Goal: Task Accomplishment & Management: Use online tool/utility

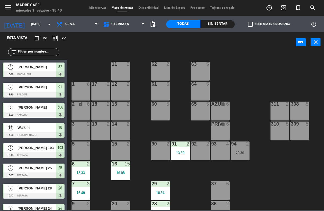
click at [265, 10] on span "add_circle_outline" at bounding box center [269, 7] width 15 height 9
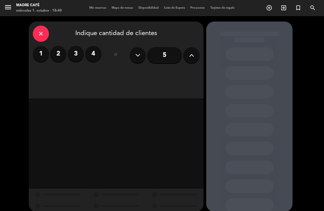
click at [61, 54] on label "2" at bounding box center [58, 54] width 16 height 16
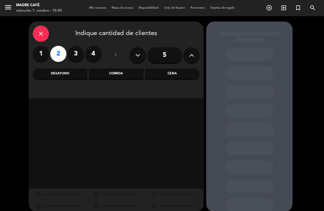
click at [73, 75] on div "Desayuno" at bounding box center [60, 73] width 55 height 11
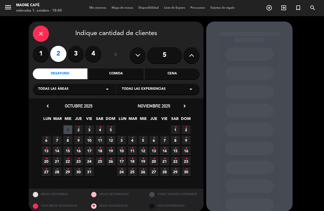
click at [79, 124] on icon "•" at bounding box center [79, 127] width 2 height 9
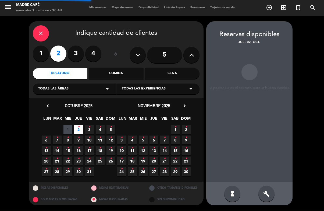
scroll to position [20, 0]
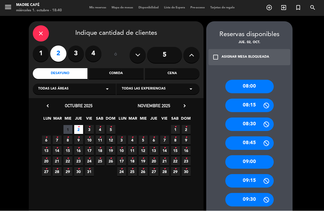
click at [254, 99] on div "08:15" at bounding box center [250, 105] width 48 height 13
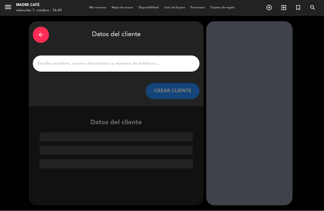
click at [147, 60] on input "1" at bounding box center [116, 64] width 159 height 8
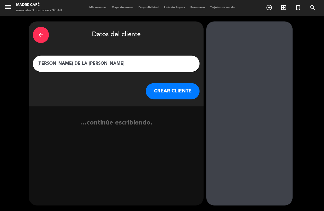
type input "[PERSON_NAME] DE LA [PERSON_NAME]"
click at [167, 83] on button "CREAR CLIENTE" at bounding box center [173, 91] width 54 height 16
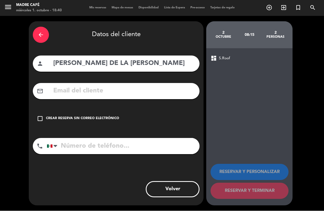
click at [47, 111] on div "check_box_outline_blank Crear reserva sin correo electrónico" at bounding box center [116, 119] width 167 height 16
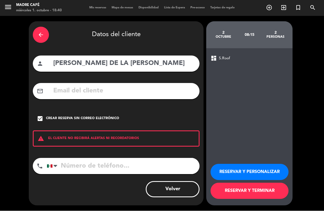
click at [253, 173] on button "RESERVAR Y PERSONALIZAR" at bounding box center [250, 172] width 78 height 16
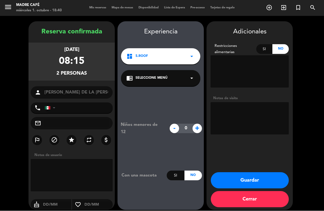
click at [88, 159] on textarea at bounding box center [72, 175] width 82 height 32
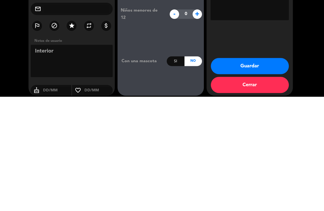
type textarea "Interior"
click at [274, 172] on button "Guardar" at bounding box center [250, 180] width 78 height 16
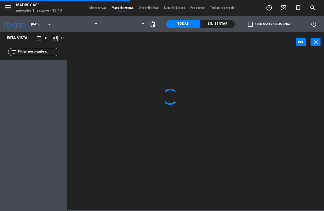
click at [256, 169] on div at bounding box center [198, 131] width 254 height 158
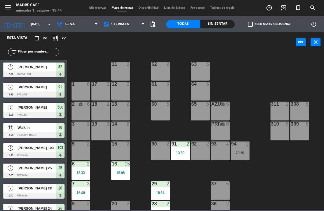
click at [224, 26] on div "Sin sentar" at bounding box center [218, 24] width 34 height 8
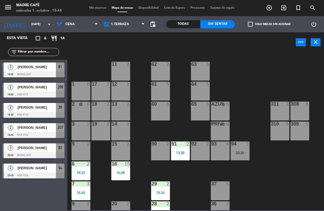
click at [48, 72] on div at bounding box center [34, 74] width 62 height 6
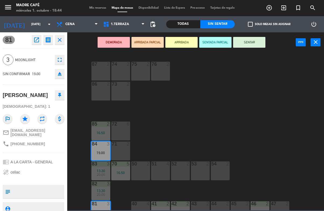
click at [187, 38] on button "ARRIBADA" at bounding box center [182, 42] width 32 height 11
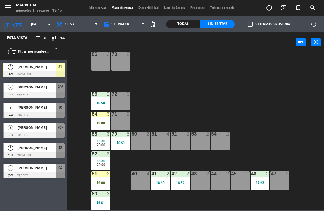
scroll to position [30, 0]
click at [128, 22] on span "1.Terraza" at bounding box center [120, 24] width 18 height 4
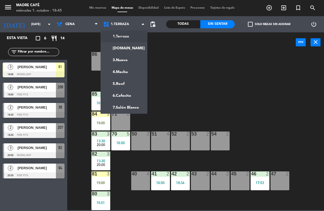
click at [131, 45] on ng-component "menu Madre Café [DATE] 1. octubre - 18:45 Mis reservas Mapa de mesas Disponibil…" at bounding box center [162, 105] width 324 height 210
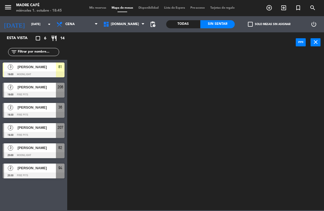
scroll to position [0, 0]
click at [127, 23] on span "[DOMAIN_NAME]" at bounding box center [124, 24] width 47 height 12
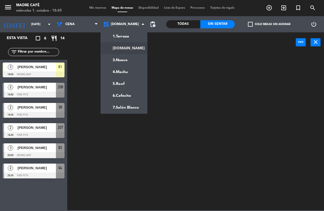
click at [133, 32] on div "1.Terraza [DOMAIN_NAME] 3.Nuevo 4.Machu 5.Roof 6.Cafecito 7.Salón Blanco [DOMAI…" at bounding box center [124, 24] width 47 height 16
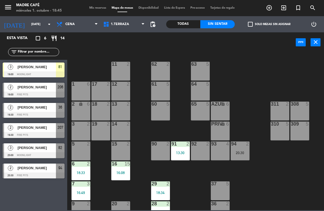
click at [195, 124] on div "11 2 63 5 62 2 12 2 1 6 61 5 64 5 17 2 13 2 2 lock 6 60 5 65 5 308 5 18 2 311 2…" at bounding box center [198, 131] width 254 height 158
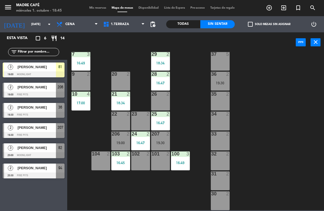
scroll to position [129, 0]
click at [161, 121] on div "16:47" at bounding box center [160, 123] width 19 height 4
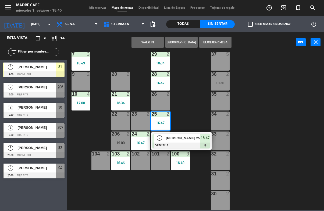
click at [187, 140] on span "[PERSON_NAME] 25" at bounding box center [183, 138] width 34 height 6
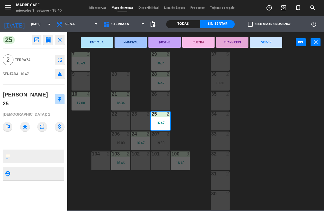
click at [257, 37] on button "SERVIR" at bounding box center [266, 42] width 32 height 11
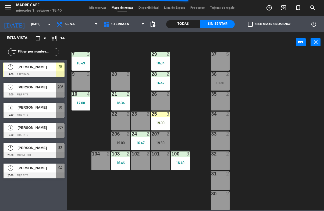
click at [165, 120] on div "25 3 19:00" at bounding box center [160, 120] width 19 height 19
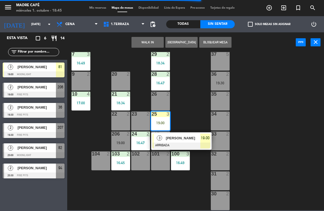
click at [186, 136] on span "[PERSON_NAME]" at bounding box center [183, 138] width 34 height 6
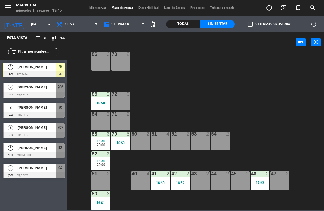
scroll to position [30, 0]
click at [126, 28] on span "1.Terraza" at bounding box center [124, 24] width 47 height 12
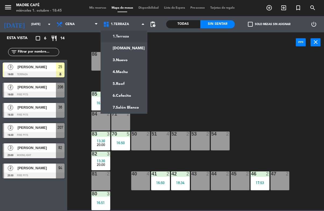
click at [132, 45] on ng-component "menu Madre Café [DATE] 1. octubre - 18:45 Mis reservas Mapa de mesas Disponibil…" at bounding box center [162, 105] width 324 height 210
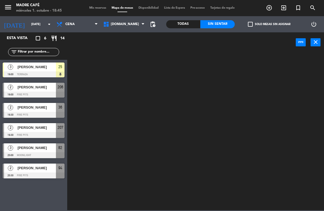
scroll to position [0, 0]
click at [131, 28] on span "[DOMAIN_NAME]" at bounding box center [124, 24] width 47 height 12
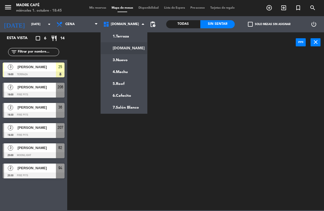
click at [142, 32] on div "1.Terraza [DOMAIN_NAME] 3.Nuevo 4.Machu 5.Roof 6.Cafecito 7.Salón Blanco [DOMAI…" at bounding box center [124, 24] width 47 height 16
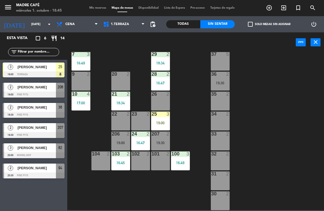
scroll to position [129, 0]
click at [160, 124] on div "19:00" at bounding box center [160, 123] width 19 height 4
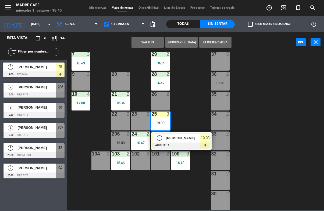
click at [182, 139] on span "[PERSON_NAME]" at bounding box center [183, 138] width 34 height 6
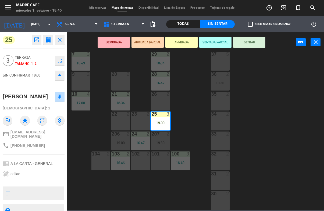
click at [259, 47] on button "SENTAR" at bounding box center [249, 42] width 32 height 11
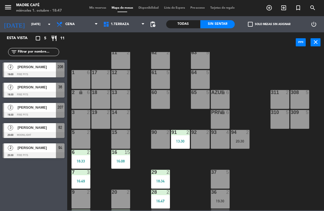
scroll to position [13, 0]
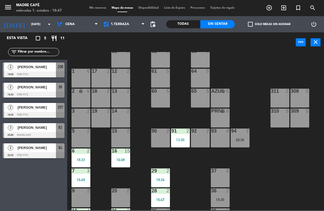
click at [286, 5] on icon "exit_to_app" at bounding box center [284, 8] width 6 height 6
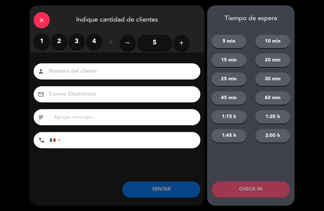
click at [53, 43] on label "2" at bounding box center [59, 41] width 16 height 16
click at [81, 67] on input at bounding box center [120, 71] width 145 height 9
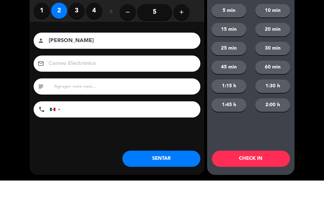
type input "[PERSON_NAME]"
click at [308, 34] on div "close Indique cantidad de clientes 1 2 3 4 ó remove 5 add Nombre del cliente pe…" at bounding box center [162, 105] width 324 height 211
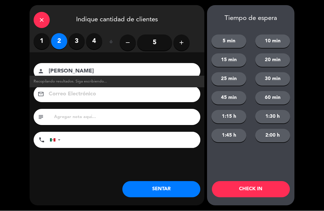
click at [246, 185] on button "CHECK IN" at bounding box center [251, 189] width 78 height 16
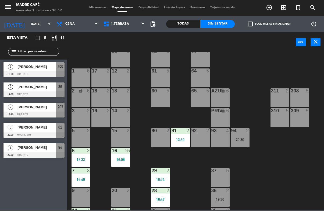
click at [52, 63] on div "[PERSON_NAME]" at bounding box center [36, 66] width 39 height 9
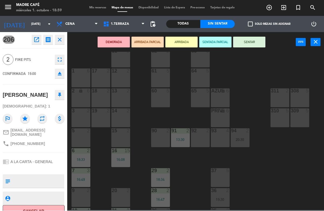
click at [184, 41] on button "ARRIBADA" at bounding box center [182, 42] width 32 height 11
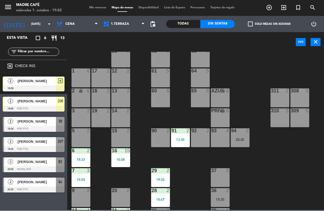
click at [279, 8] on span "exit_to_app" at bounding box center [284, 7] width 15 height 9
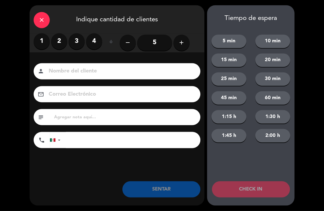
click at [66, 43] on label "2" at bounding box center [59, 41] width 16 height 16
click at [90, 69] on input at bounding box center [120, 71] width 145 height 9
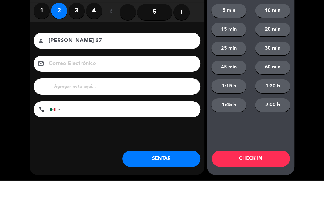
type input "[PERSON_NAME] 27"
click at [314, 38] on div "close Indique cantidad de clientes 1 2 3 4 ó remove 5 add Nombre del cliente pe…" at bounding box center [162, 105] width 324 height 211
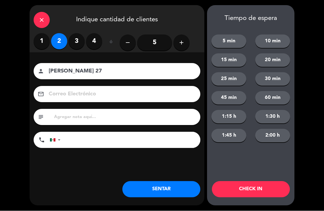
click at [261, 187] on button "CHECK IN" at bounding box center [251, 189] width 78 height 16
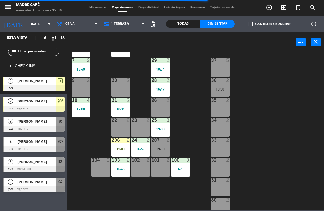
scroll to position [123, 0]
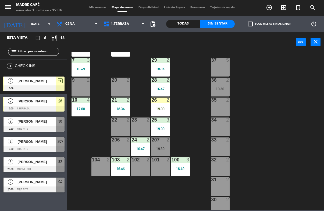
click at [165, 104] on div "26 2 19:00" at bounding box center [160, 107] width 19 height 19
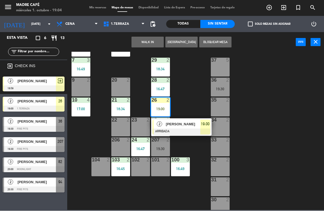
click at [182, 125] on span "[PERSON_NAME]" at bounding box center [183, 124] width 34 height 6
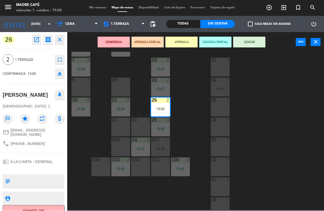
click at [251, 43] on button "SENTAR" at bounding box center [249, 42] width 32 height 11
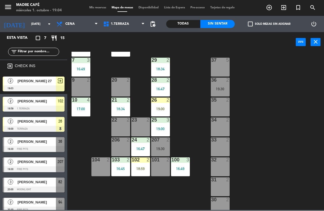
click at [136, 160] on div at bounding box center [140, 159] width 9 height 5
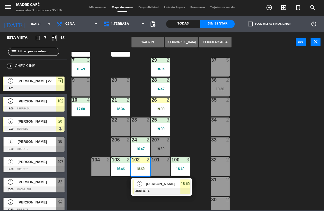
click at [149, 184] on span "[PERSON_NAME]" at bounding box center [163, 184] width 34 height 6
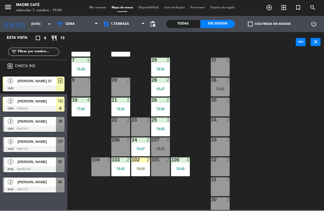
scroll to position [103, 0]
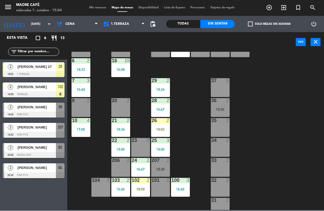
click at [160, 124] on div "26 2 19:03" at bounding box center [160, 127] width 19 height 19
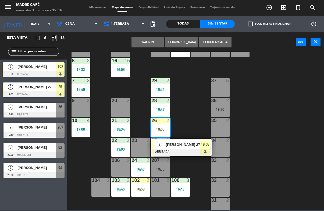
click at [177, 142] on span "[PERSON_NAME] 27" at bounding box center [183, 145] width 34 height 6
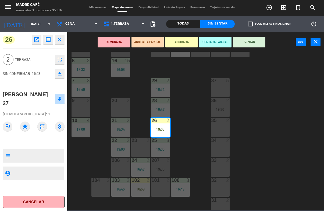
click at [254, 40] on button "SENTAR" at bounding box center [249, 42] width 32 height 11
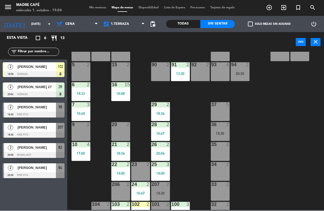
scroll to position [80, 0]
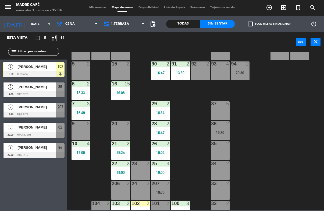
click at [181, 73] on div "13:30" at bounding box center [180, 73] width 19 height 4
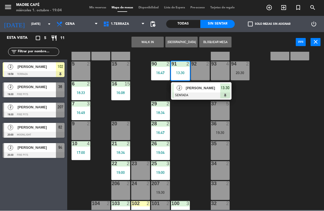
click at [201, 90] on span "[PERSON_NAME]" at bounding box center [203, 88] width 34 height 6
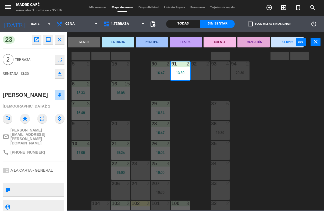
click at [280, 40] on button "SERVIR" at bounding box center [288, 42] width 32 height 11
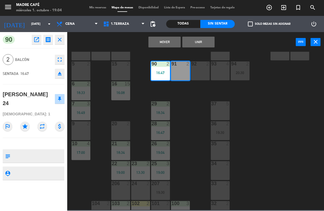
click at [163, 41] on button "Mover" at bounding box center [165, 42] width 32 height 11
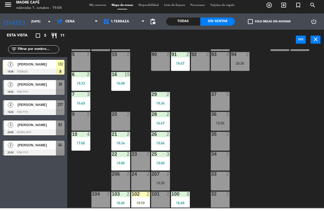
scroll to position [0, 0]
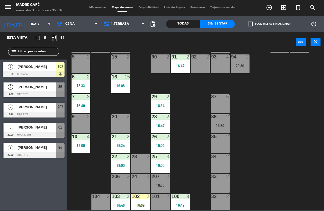
click at [140, 199] on div "102 2 18:59" at bounding box center [140, 203] width 19 height 19
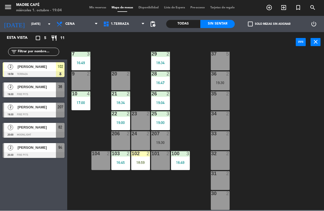
scroll to position [129, 0]
click at [143, 155] on div at bounding box center [140, 153] width 9 height 5
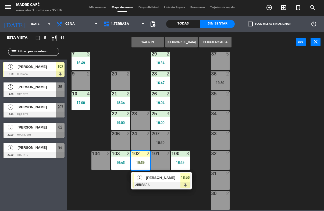
click at [159, 176] on span "[PERSON_NAME]" at bounding box center [163, 178] width 34 height 6
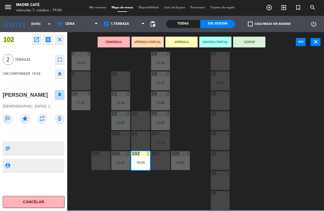
click at [252, 44] on button "SENTAR" at bounding box center [249, 42] width 32 height 11
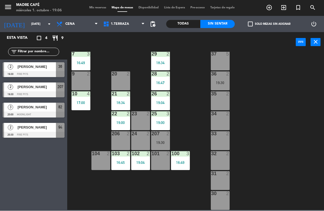
click at [11, 68] on span "2" at bounding box center [10, 66] width 5 height 5
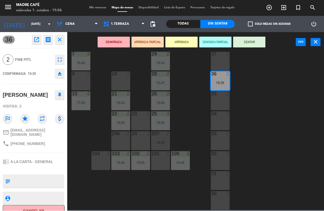
click at [177, 44] on button "ARRIBADA" at bounding box center [182, 42] width 32 height 11
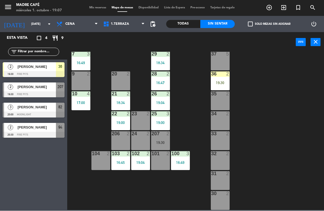
click at [132, 23] on span "1.Terraza" at bounding box center [124, 24] width 47 height 12
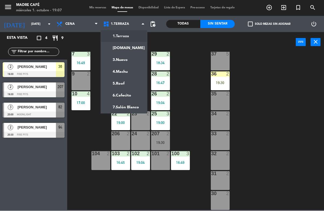
click at [141, 62] on ng-component "menu Madre Café [DATE] 1. octubre - 19:07 Mis reservas Mapa de mesas Disponibil…" at bounding box center [162, 105] width 324 height 210
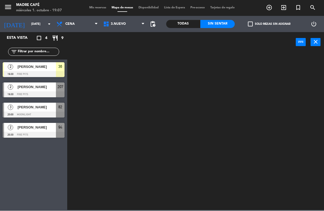
scroll to position [0, 0]
click at [123, 27] on span "3.Nuevo" at bounding box center [124, 24] width 47 height 12
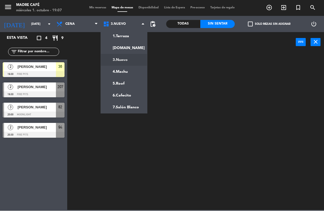
click at [136, 35] on ng-component "menu Madre Café [DATE] 1. octubre - 19:07 Mis reservas Mapa de mesas Disponibil…" at bounding box center [162, 105] width 324 height 210
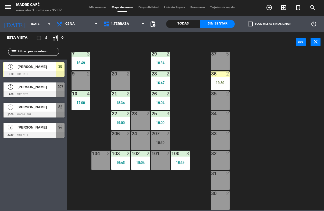
scroll to position [129, 0]
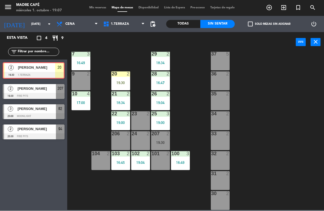
click at [123, 81] on div "19:30" at bounding box center [120, 83] width 19 height 4
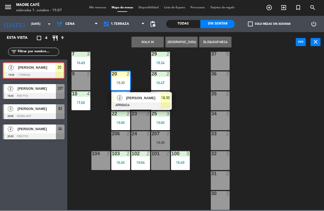
click at [145, 103] on div at bounding box center [142, 106] width 58 height 6
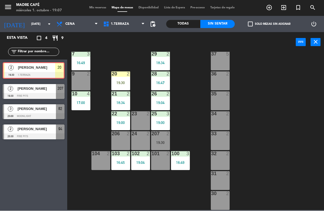
click at [185, 90] on div "11 2 63 5 62 2 12 2 1 6 61 5 64 5 17 2 13 2 2 lock 6 60 5 65 5 308 5 18 2 311 2…" at bounding box center [198, 131] width 254 height 158
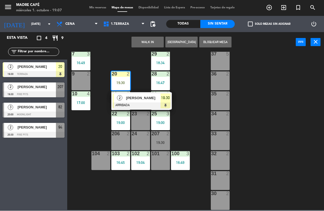
click at [143, 97] on span "[PERSON_NAME]" at bounding box center [143, 98] width 34 height 6
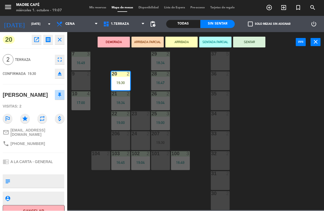
click at [247, 37] on button "SENTAR" at bounding box center [249, 42] width 32 height 11
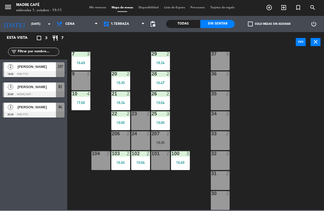
click at [284, 8] on icon "exit_to_app" at bounding box center [284, 8] width 6 height 6
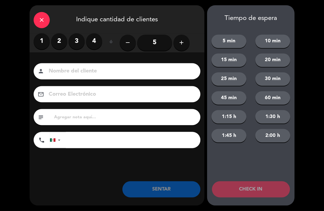
click at [65, 44] on label "2" at bounding box center [59, 41] width 16 height 16
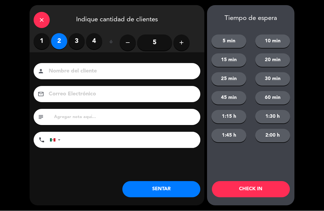
click at [93, 67] on input at bounding box center [120, 71] width 145 height 9
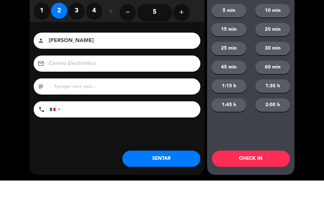
type input "[PERSON_NAME]"
click at [307, 43] on div "close Indique cantidad de clientes 1 2 3 4 ó remove 5 add Nombre del cliente pe…" at bounding box center [162, 105] width 324 height 211
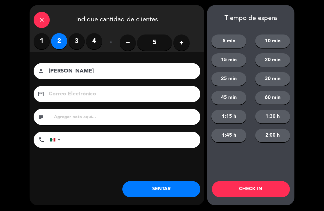
click at [266, 190] on button "CHECK IN" at bounding box center [251, 189] width 78 height 16
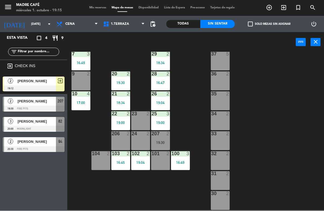
click at [57, 51] on input "text" at bounding box center [38, 52] width 42 height 6
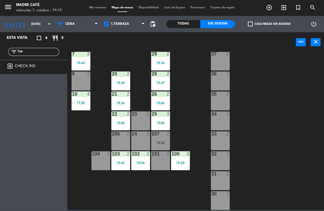
click at [272, 60] on div "11 2 63 5 62 2 12 2 1 6 61 5 64 5 17 2 13 2 2 lock 6 60 5 65 5 308 5 18 2 311 2…" at bounding box center [198, 131] width 254 height 158
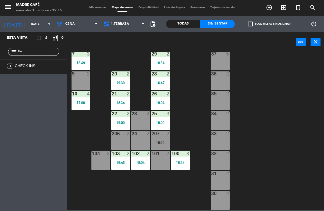
click at [189, 21] on div "Todas" at bounding box center [183, 24] width 34 height 8
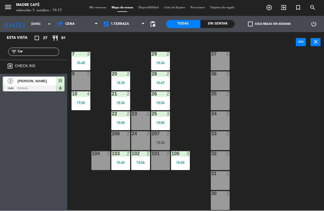
click at [43, 55] on input "Car" at bounding box center [38, 52] width 42 height 6
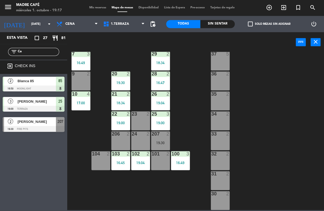
type input "C"
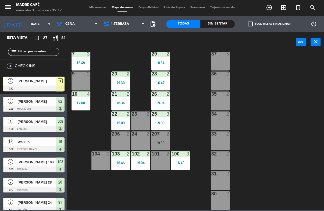
click at [268, 68] on div "11 2 63 5 62 2 12 2 1 6 61 5 64 5 17 2 13 2 2 lock 6 60 5 65 5 308 5 18 2 311 2…" at bounding box center [198, 131] width 254 height 158
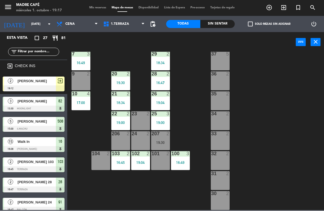
click at [219, 26] on div "Sin sentar" at bounding box center [218, 24] width 34 height 8
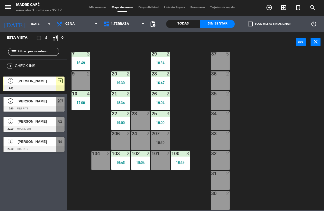
click at [195, 23] on div "Todas" at bounding box center [183, 24] width 34 height 8
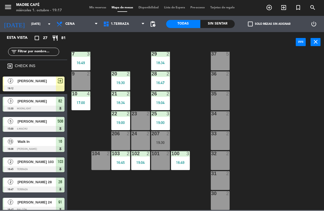
click at [213, 26] on div "Sin sentar" at bounding box center [218, 24] width 34 height 8
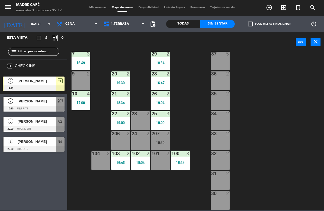
click at [187, 27] on div "Todas" at bounding box center [183, 24] width 34 height 8
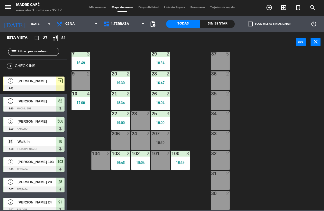
click at [226, 17] on div "Todas Sin sentar" at bounding box center [200, 24] width 69 height 16
click at [55, 89] on div at bounding box center [34, 89] width 62 height 6
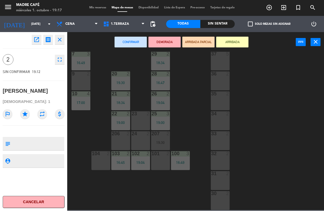
click at [43, 207] on button "Cancelar" at bounding box center [34, 202] width 62 height 12
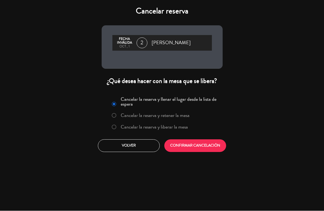
click at [164, 129] on label "Cancelar la reserva y liberar la mesa" at bounding box center [154, 127] width 67 height 5
click at [177, 146] on button "CONFIRMAR CANCELACIÓN" at bounding box center [195, 145] width 62 height 13
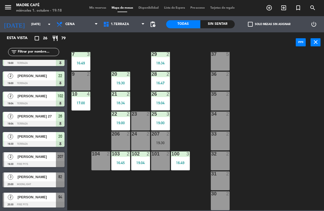
scroll to position [375, 0]
click at [221, 20] on div "Sin sentar" at bounding box center [218, 24] width 34 height 8
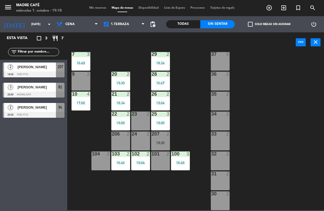
scroll to position [0, 0]
click at [287, 9] on span "exit_to_app" at bounding box center [284, 7] width 15 height 9
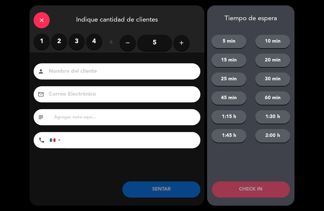
click at [73, 44] on label "3" at bounding box center [77, 41] width 16 height 16
click at [86, 75] on input at bounding box center [120, 71] width 145 height 9
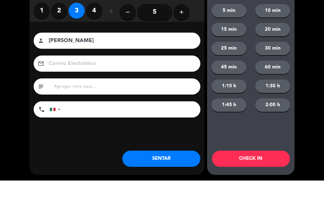
type input "[PERSON_NAME]"
click at [317, 26] on div "close Indique cantidad de clientes 1 2 3 4 ó remove 5 add Nombre del cliente pe…" at bounding box center [162, 105] width 324 height 211
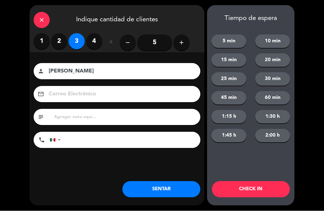
click at [250, 185] on button "CHECK IN" at bounding box center [251, 189] width 78 height 16
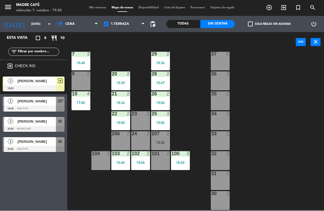
click at [73, 67] on div "7 3 16:49" at bounding box center [81, 61] width 19 height 19
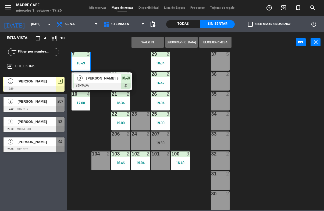
click at [54, 50] on input "text" at bounding box center [38, 52] width 42 height 6
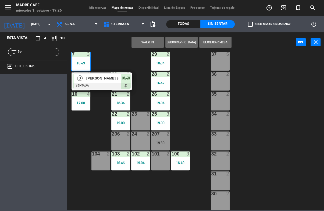
type input "Sof"
